Goal: Information Seeking & Learning: Learn about a topic

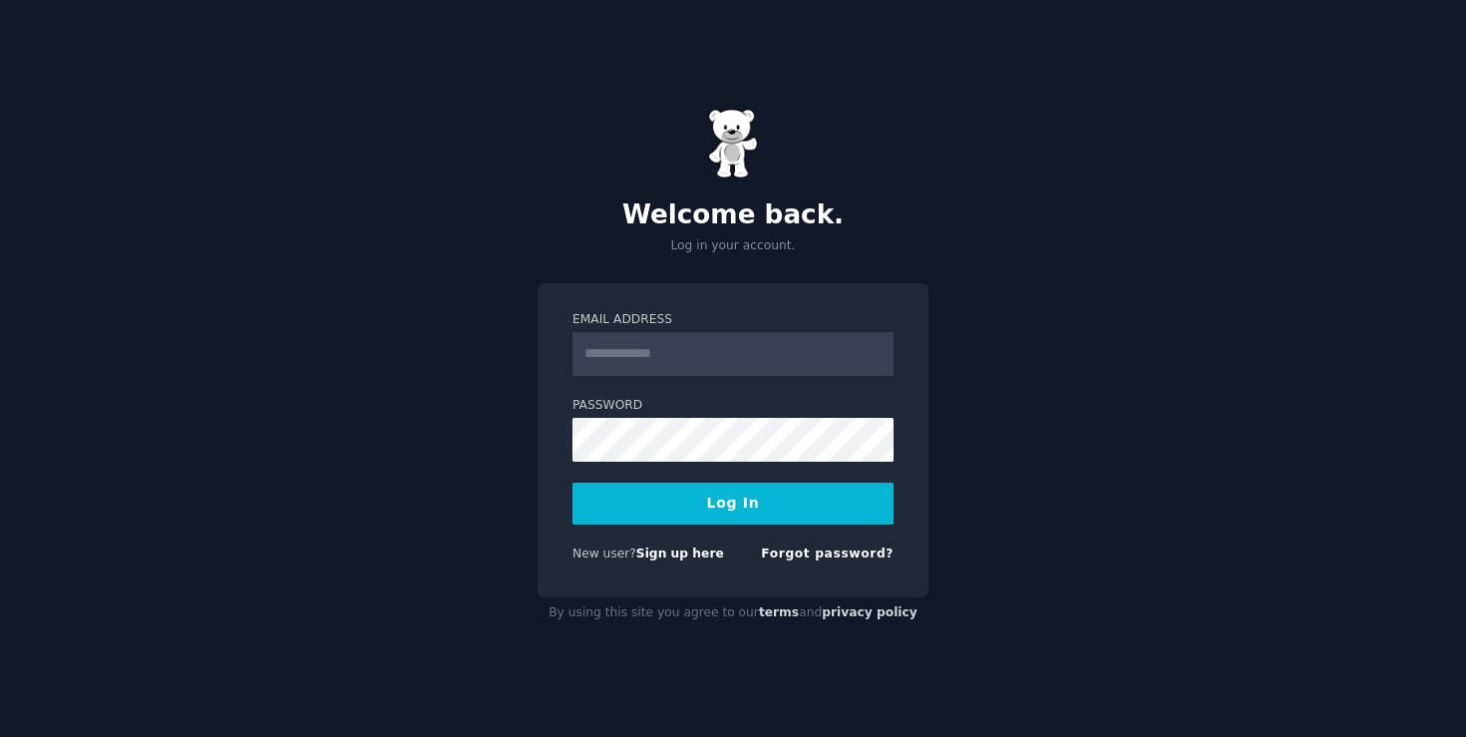
click at [720, 350] on input "Email Address" at bounding box center [732, 354] width 321 height 44
type input "**********"
click at [757, 515] on button "Log In" at bounding box center [732, 504] width 321 height 42
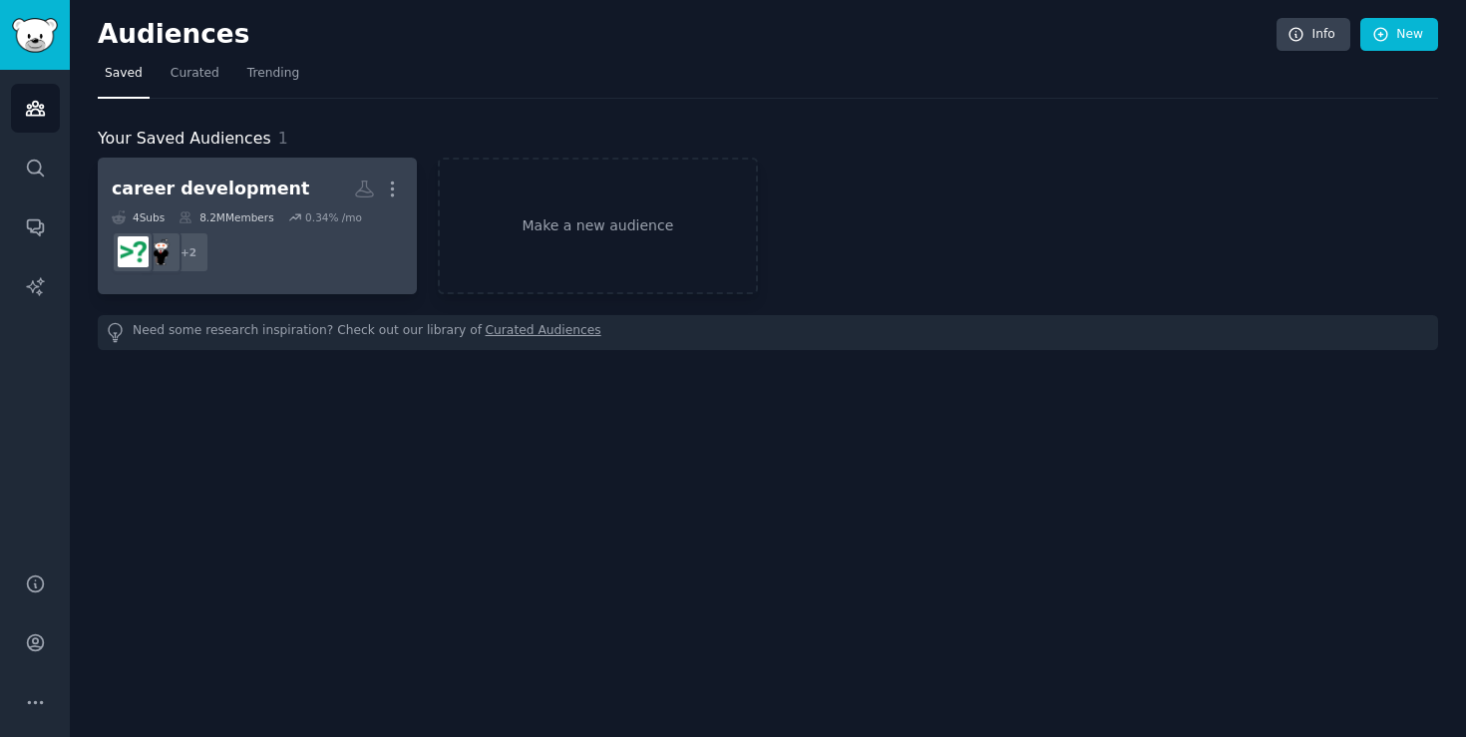
click at [359, 260] on dd "+ 2" at bounding box center [257, 252] width 291 height 56
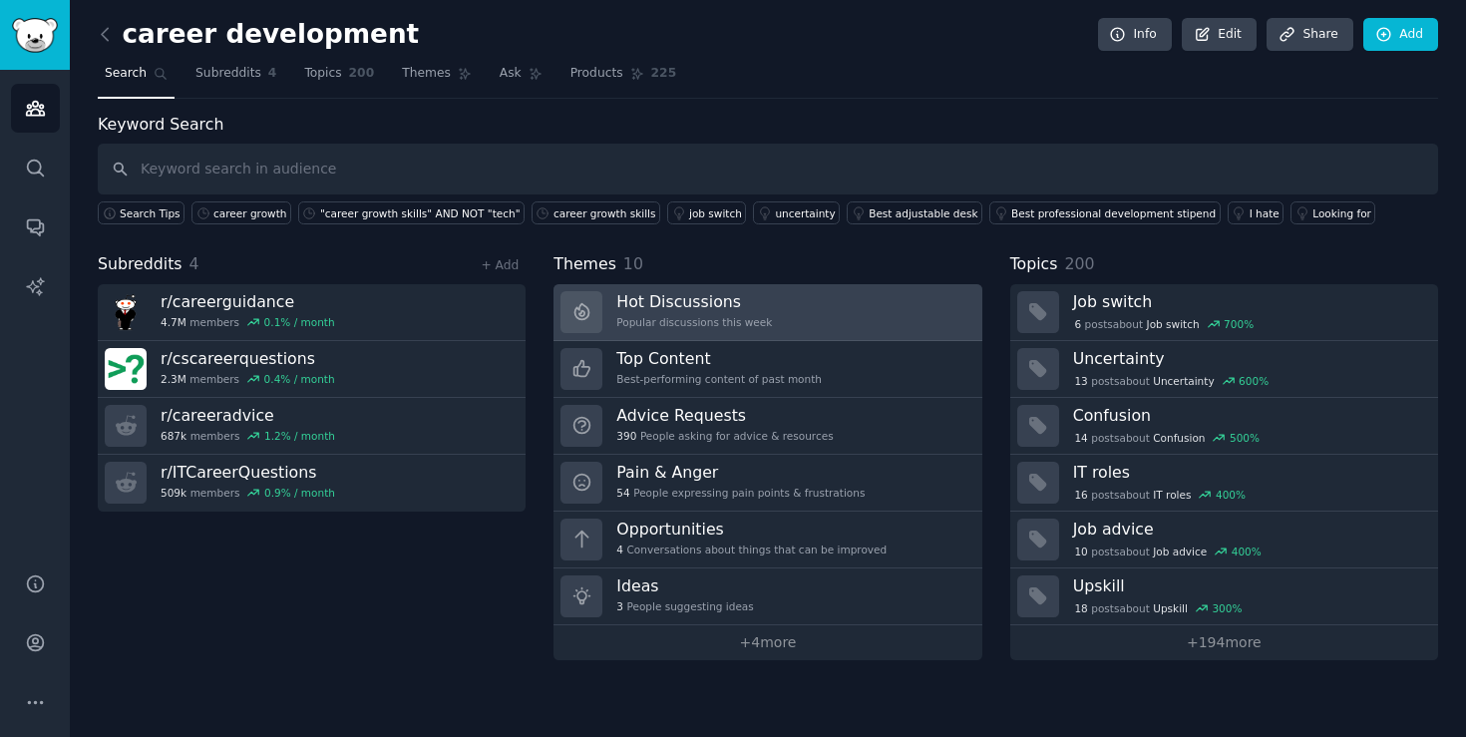
click at [679, 301] on h3 "Hot Discussions" at bounding box center [694, 301] width 156 height 21
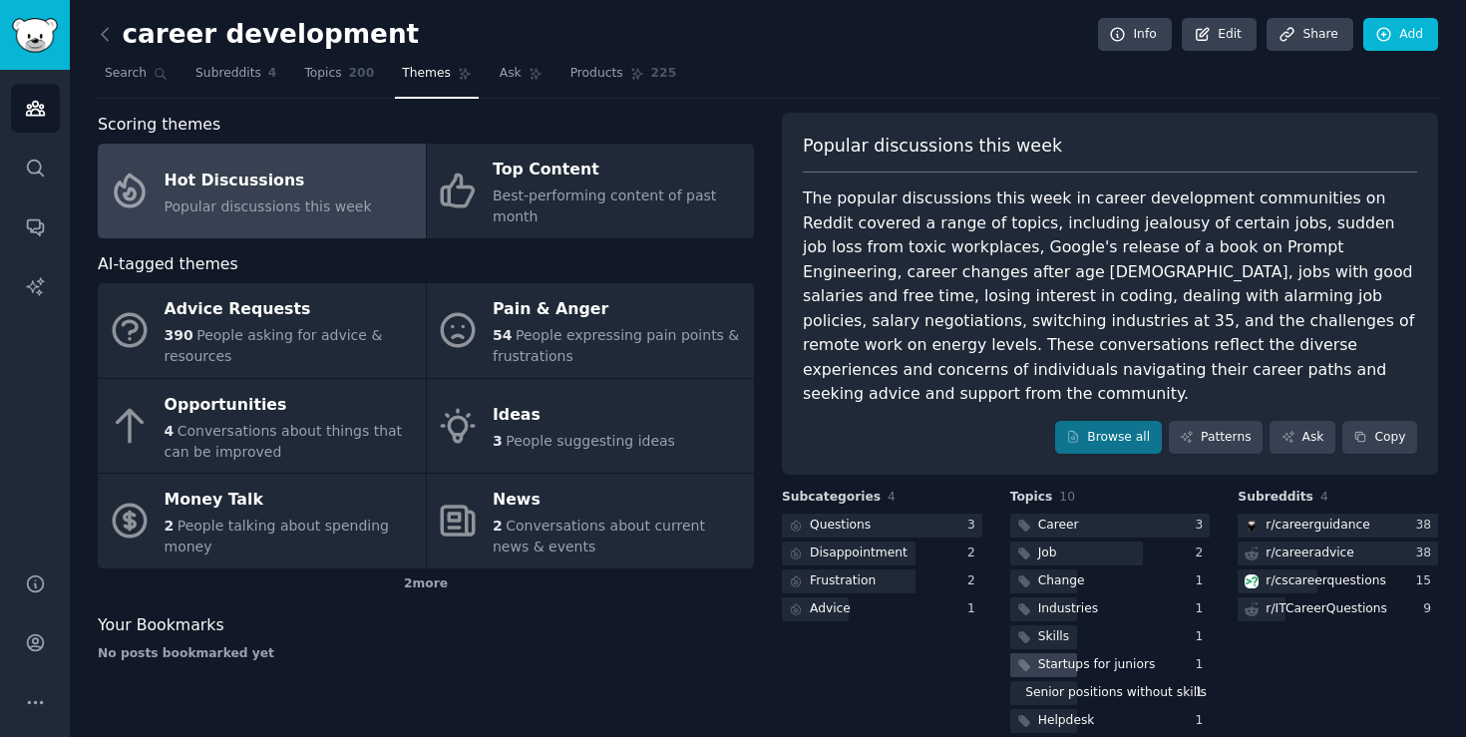
scroll to position [59, 0]
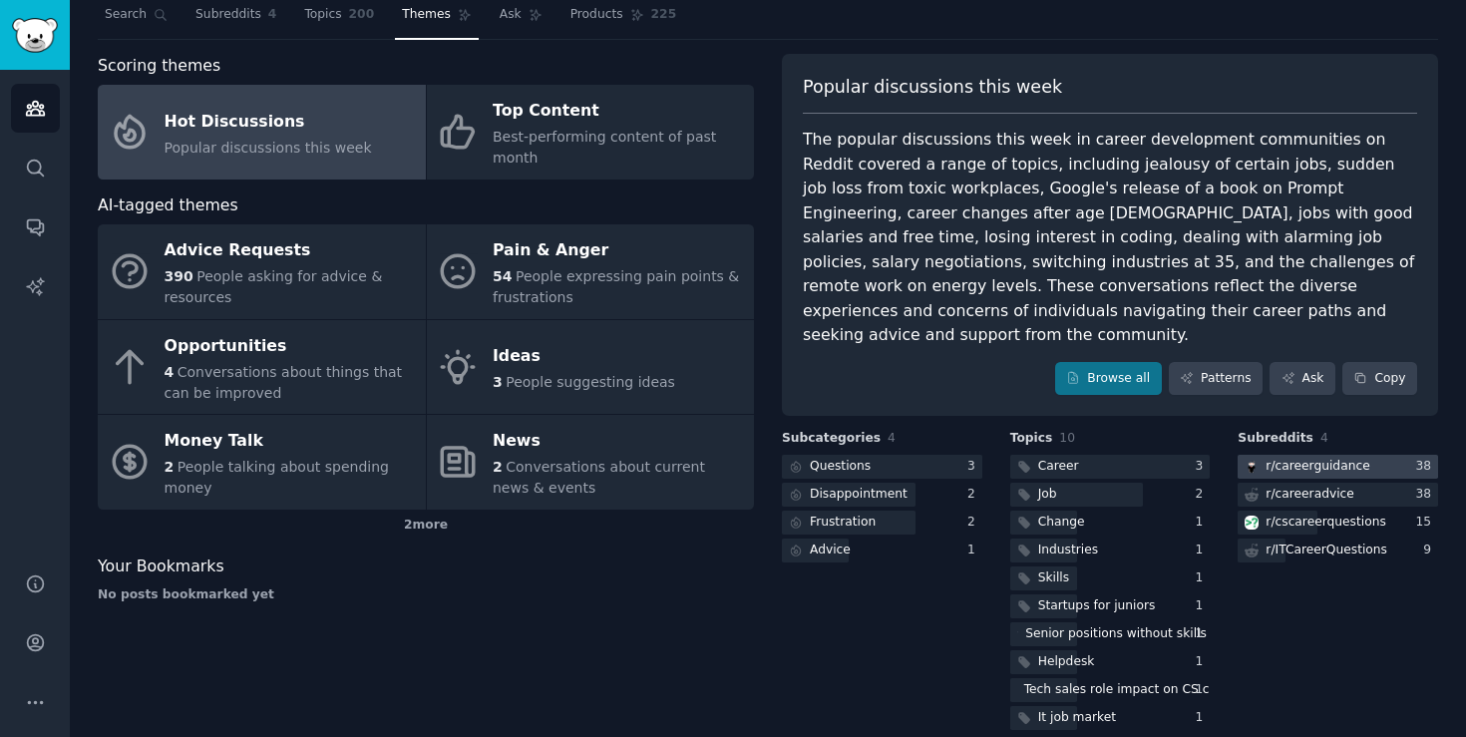
click at [1330, 458] on div "r/ careerguidance" at bounding box center [1317, 467] width 104 height 18
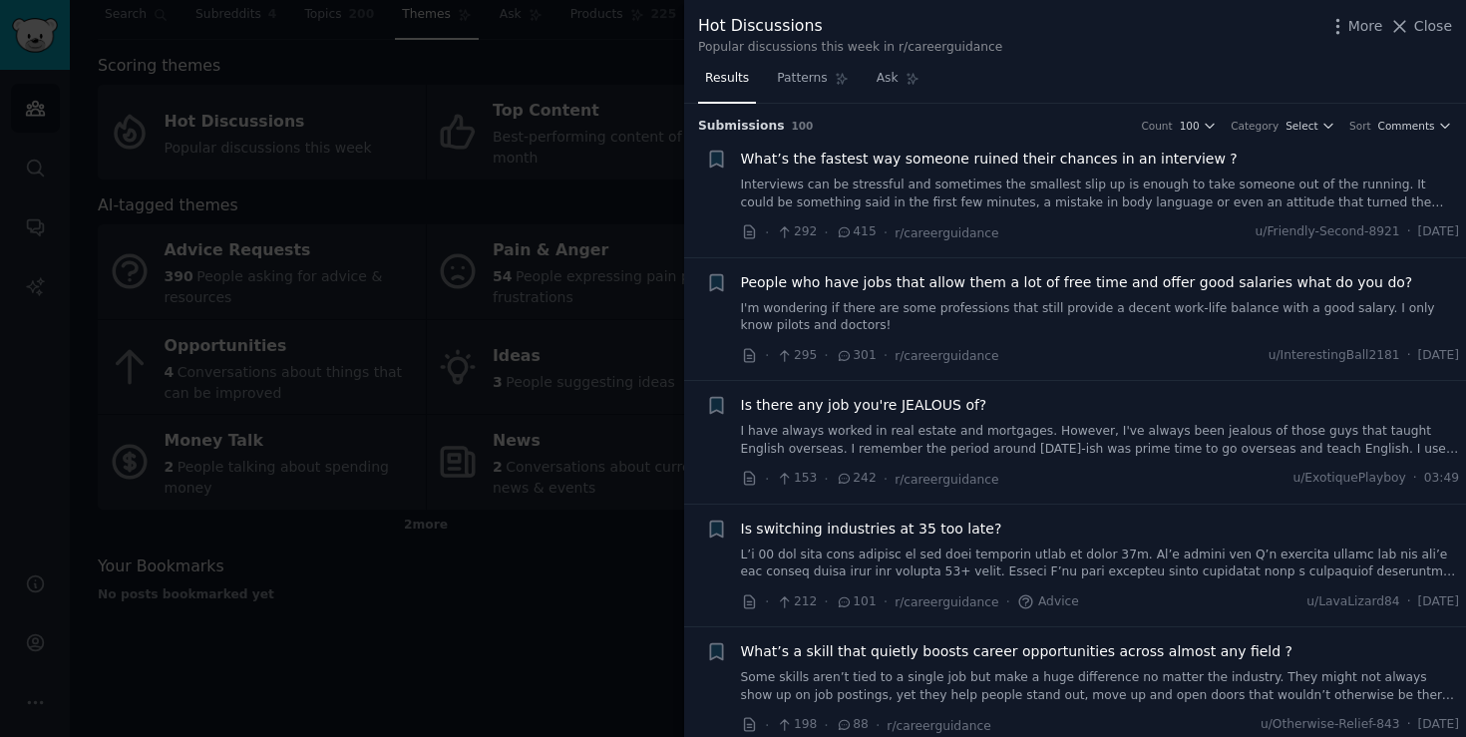
click at [844, 284] on span "People who have jobs that allow them a lot of free time and offer good salaries…" at bounding box center [1077, 282] width 672 height 21
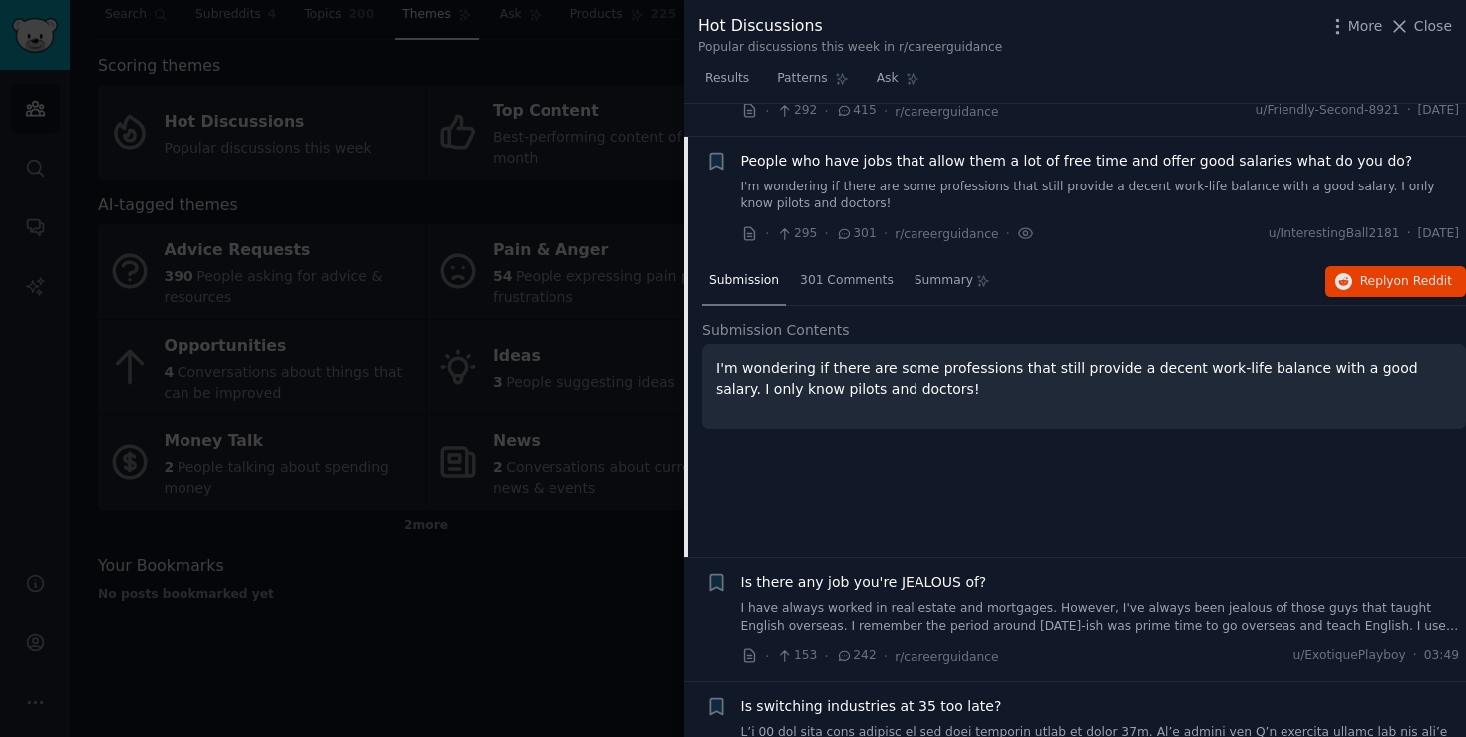
scroll to position [155, 0]
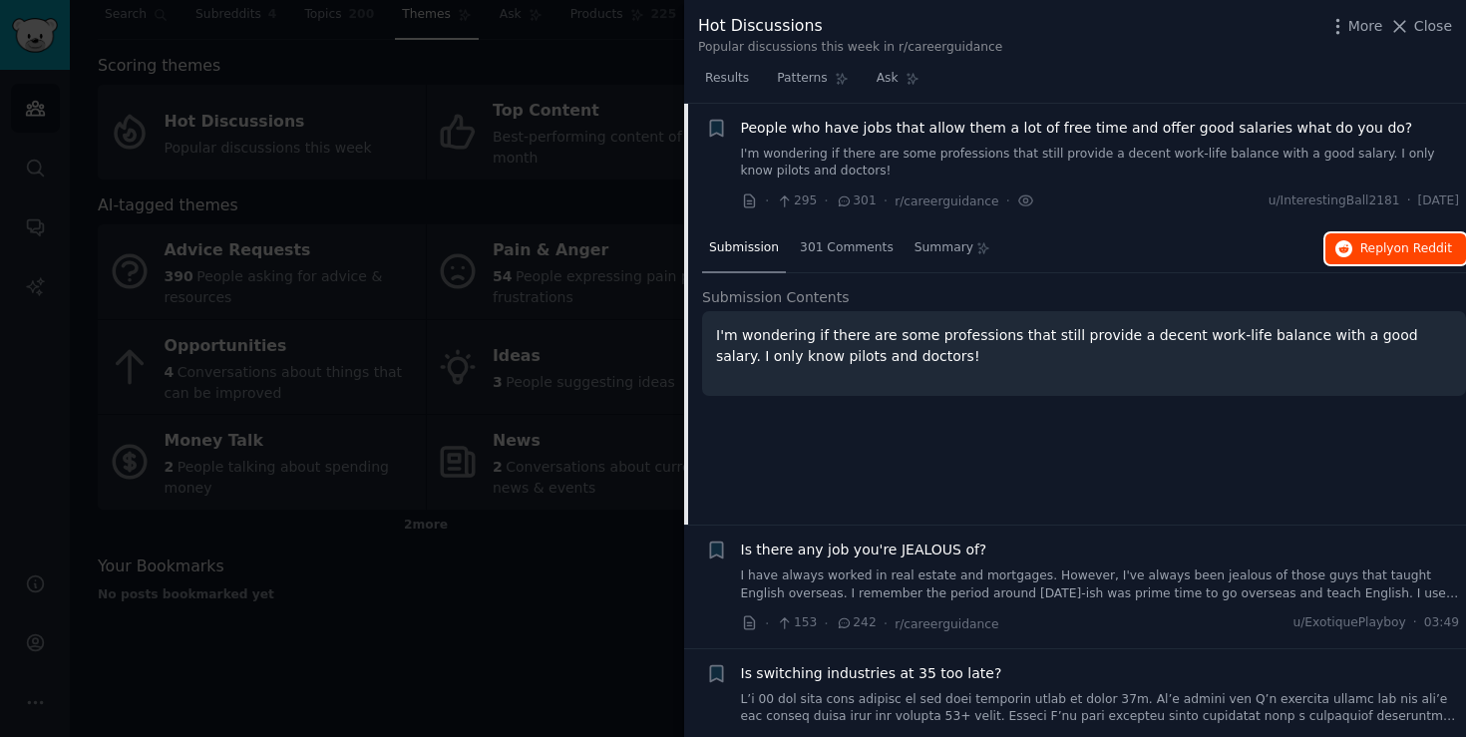
click at [1399, 255] on span "on Reddit" at bounding box center [1423, 248] width 58 height 14
